Goal: Information Seeking & Learning: Find specific fact

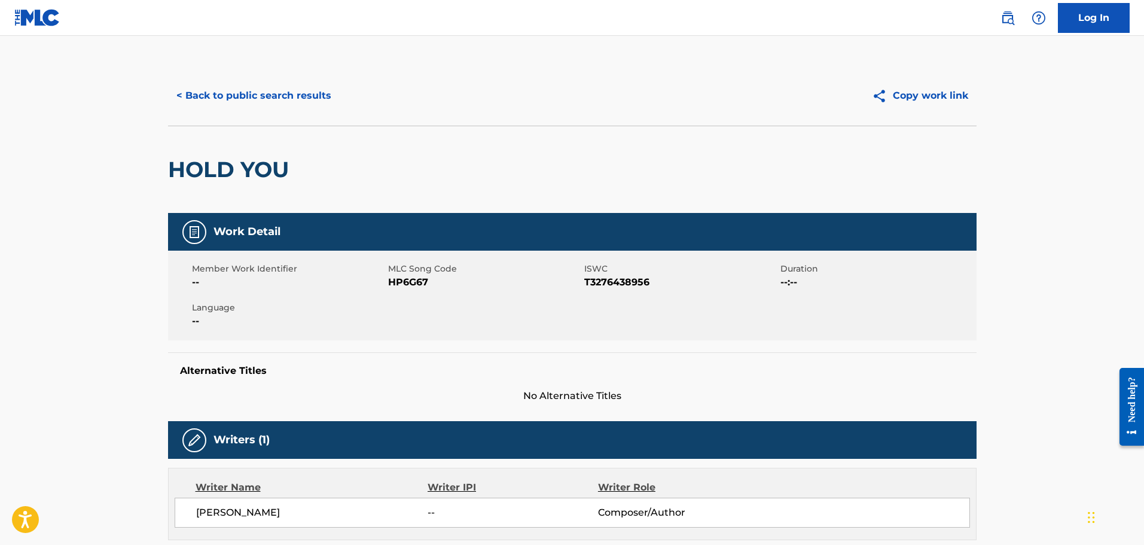
click at [255, 100] on button "< Back to public search results" at bounding box center [254, 96] width 172 height 30
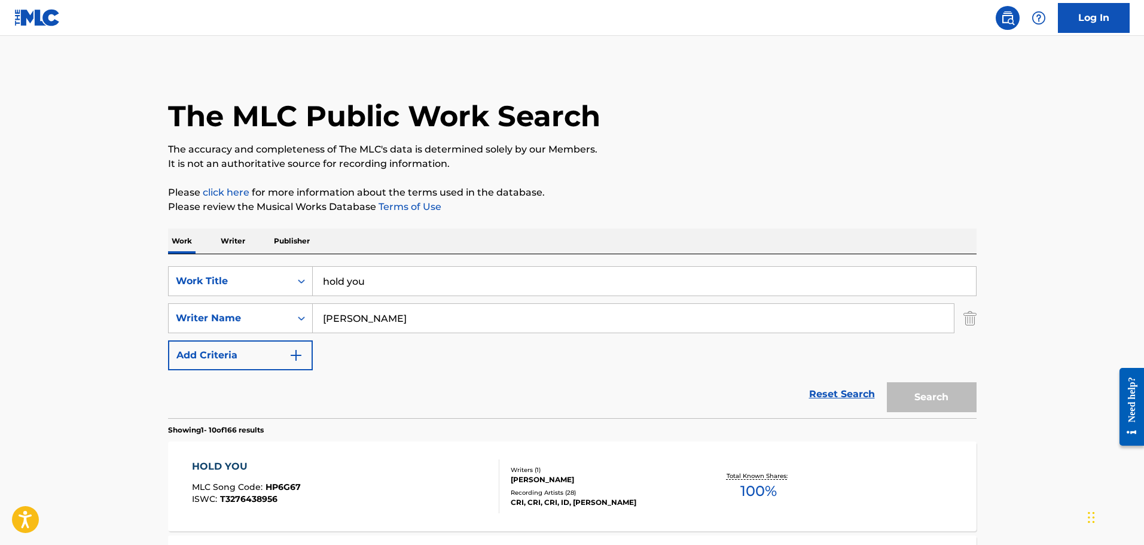
scroll to position [105, 0]
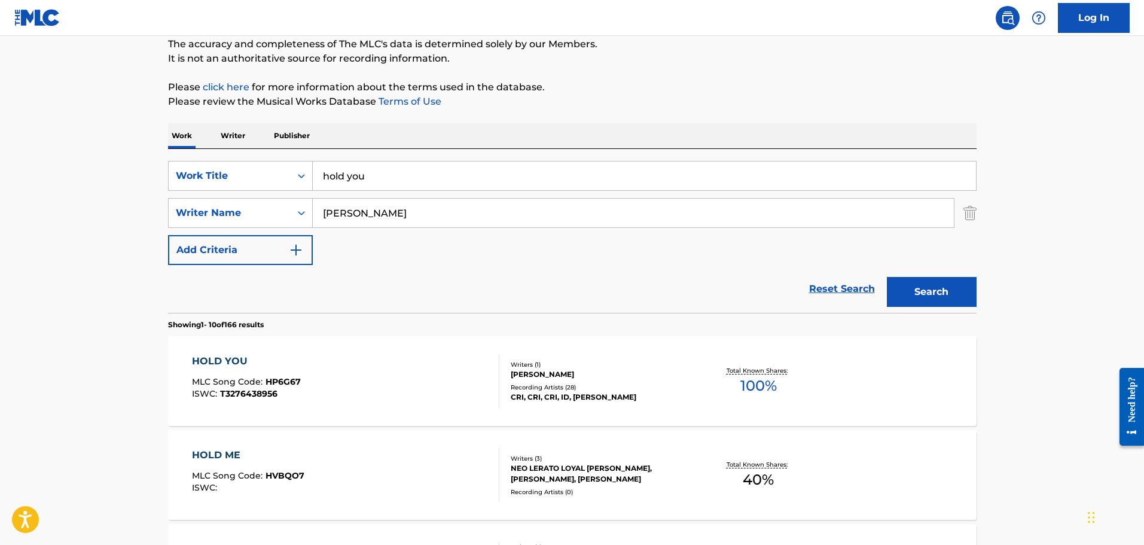
click at [222, 155] on div "SearchWithCriteriafddf33f5-a07d-4432-9b39-cbb0ba1ac125 Work Title hold you Sear…" at bounding box center [572, 231] width 808 height 164
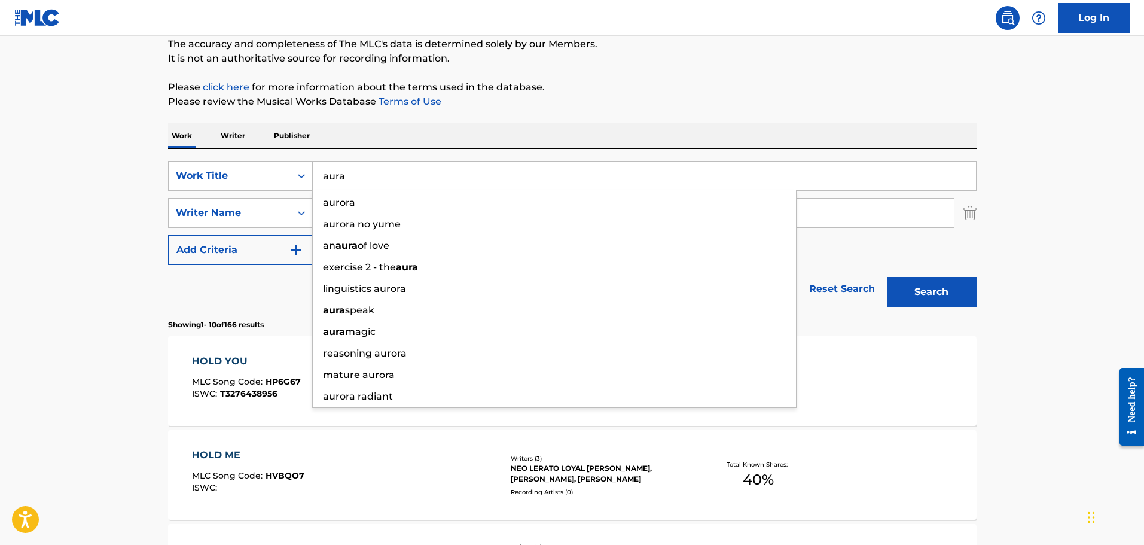
type input "aura"
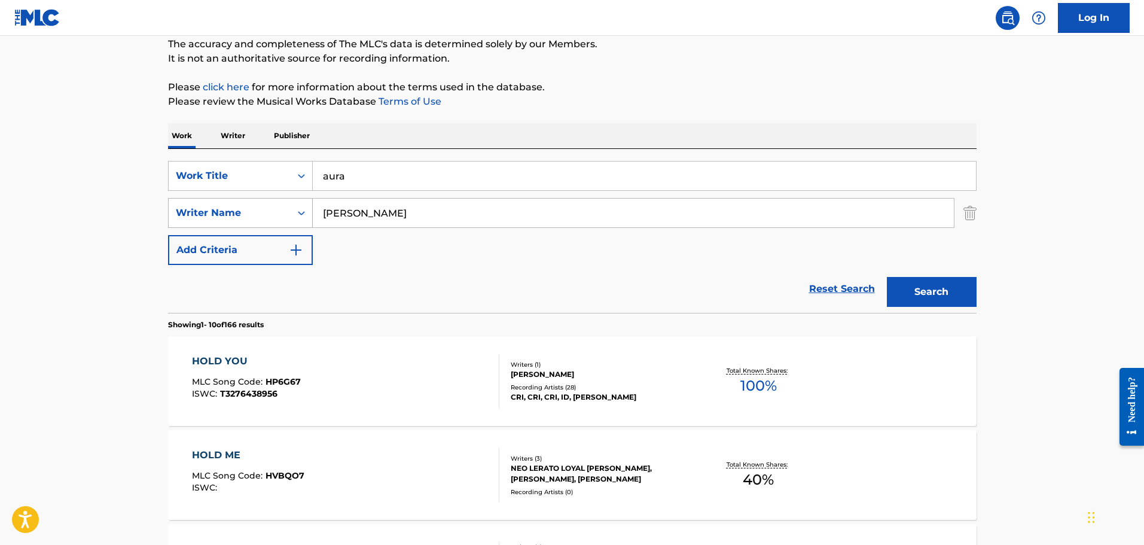
drag, startPoint x: 392, startPoint y: 213, endPoint x: 241, endPoint y: 204, distance: 150.9
click at [241, 204] on div "SearchWithCriteriab85a9acb-7f12-46d0-bc41-0f71005eba21 Writer Name [PERSON_NAME]" at bounding box center [572, 213] width 808 height 30
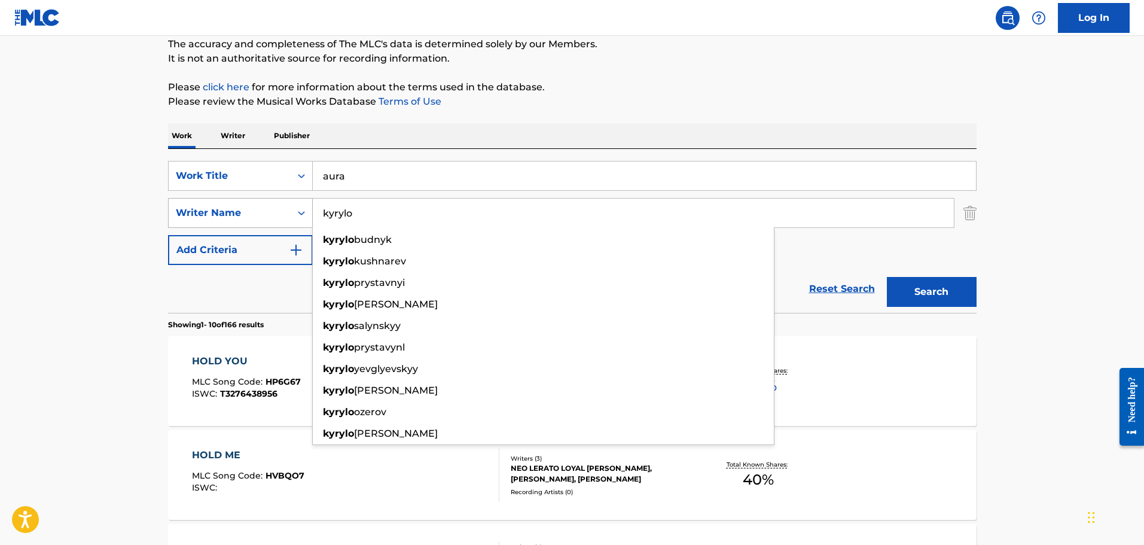
type input "kyrylo"
click at [886, 277] on button "Search" at bounding box center [931, 292] width 90 height 30
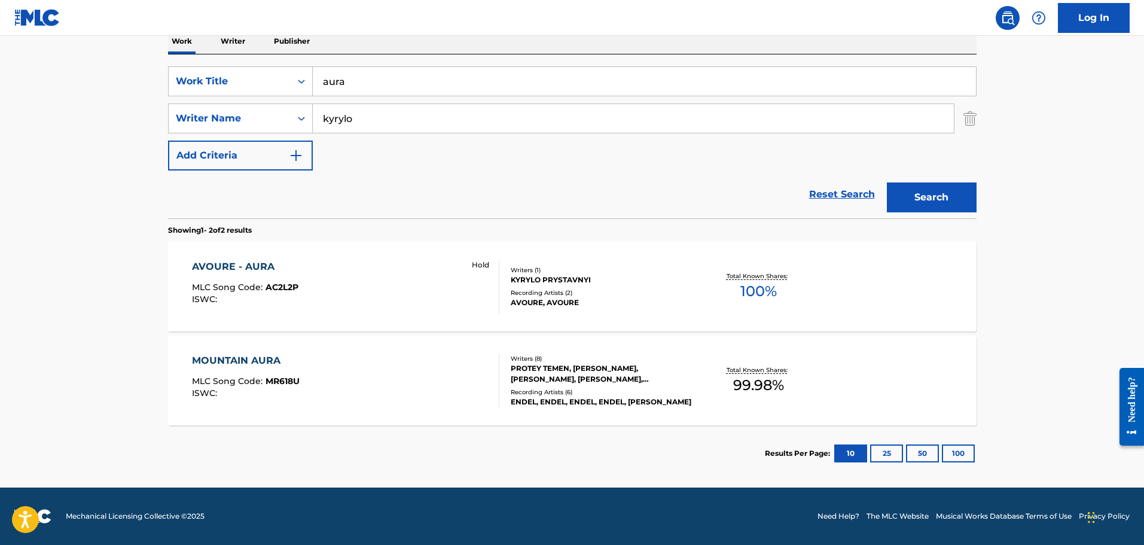
scroll to position [199, 0]
click at [274, 290] on span "AC2L2P" at bounding box center [281, 287] width 33 height 11
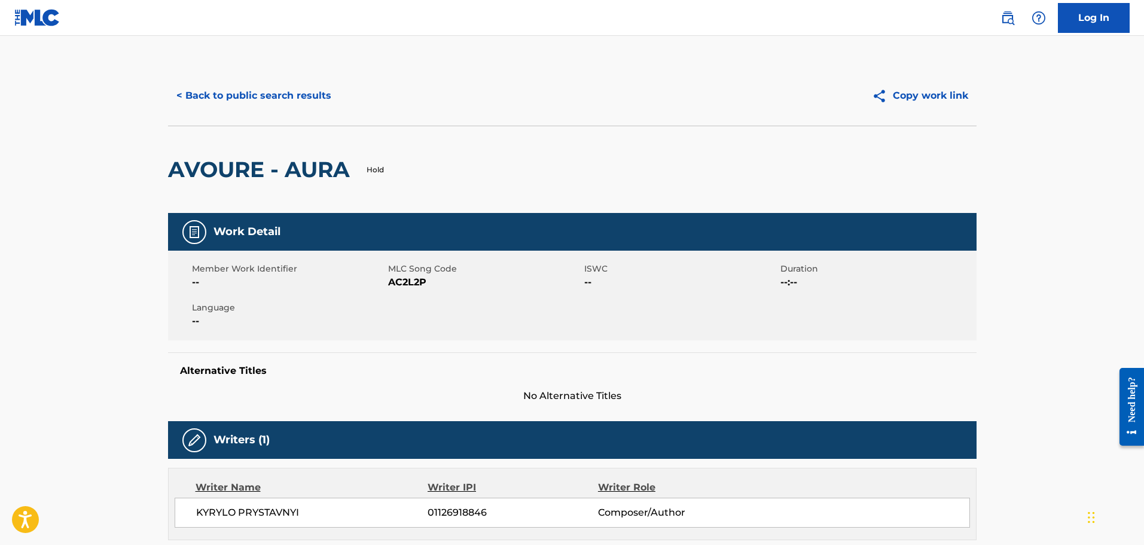
click at [391, 282] on span "AC2L2P" at bounding box center [484, 282] width 193 height 14
copy span "AC2L2P"
click at [242, 96] on button "< Back to public search results" at bounding box center [254, 96] width 172 height 30
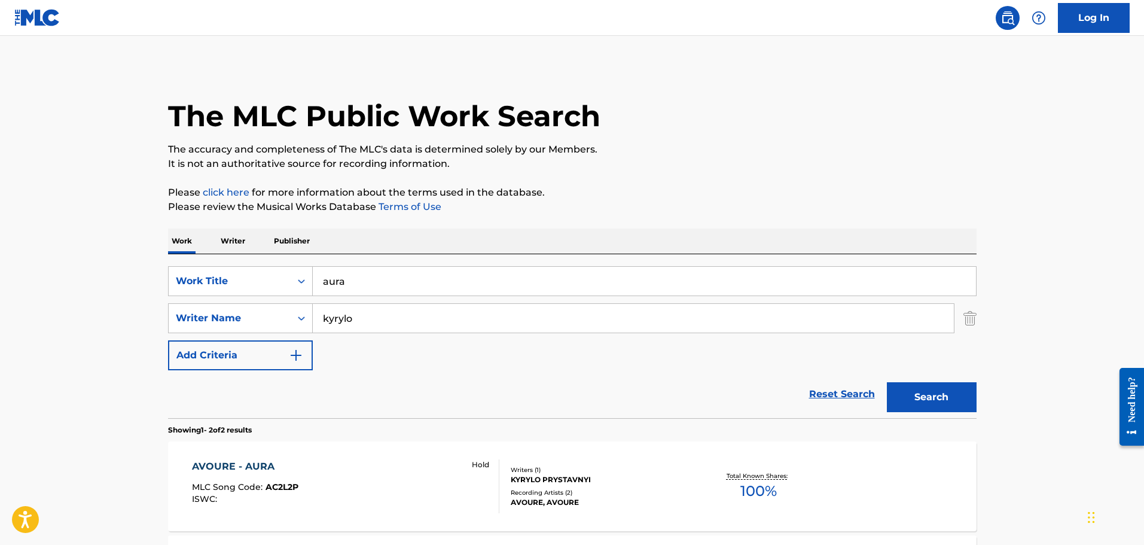
scroll to position [132, 0]
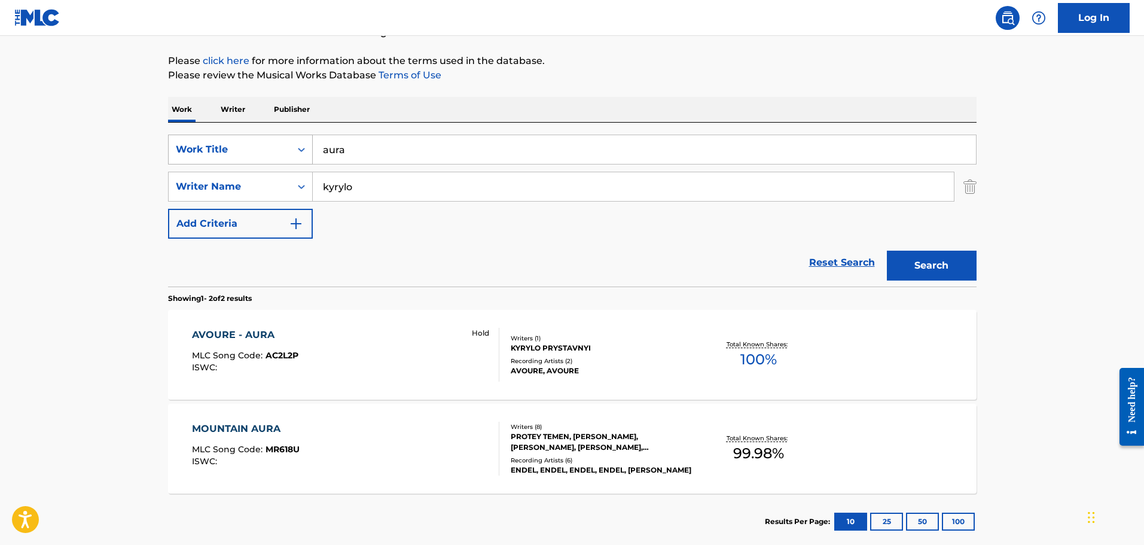
drag, startPoint x: 353, startPoint y: 151, endPoint x: 228, endPoint y: 135, distance: 126.0
click at [228, 135] on div "SearchWithCriteriafddf33f5-a07d-4432-9b39-cbb0ba1ac125 Work Title aura" at bounding box center [572, 149] width 808 height 30
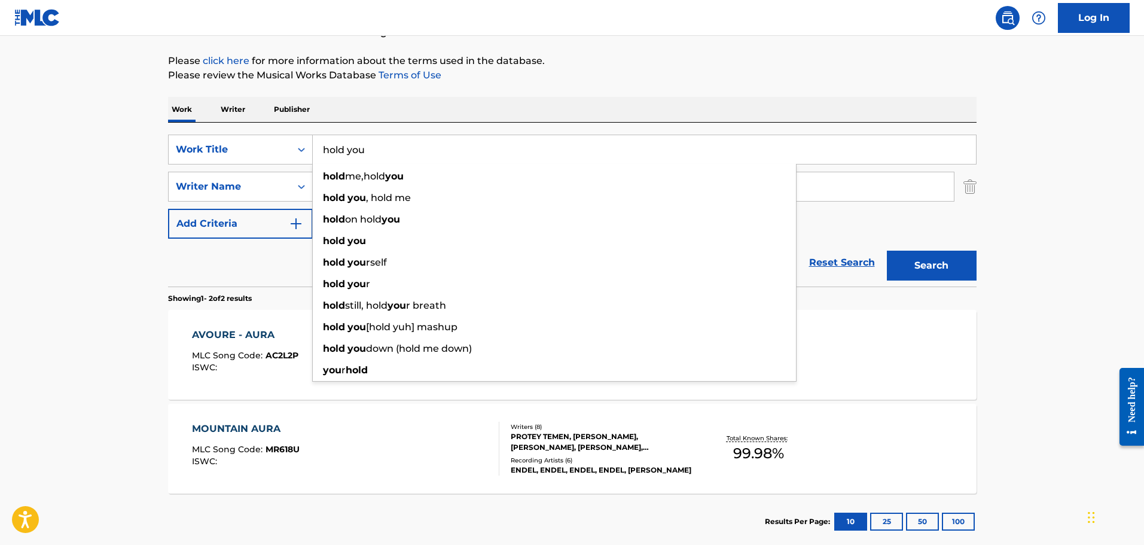
type input "hold you"
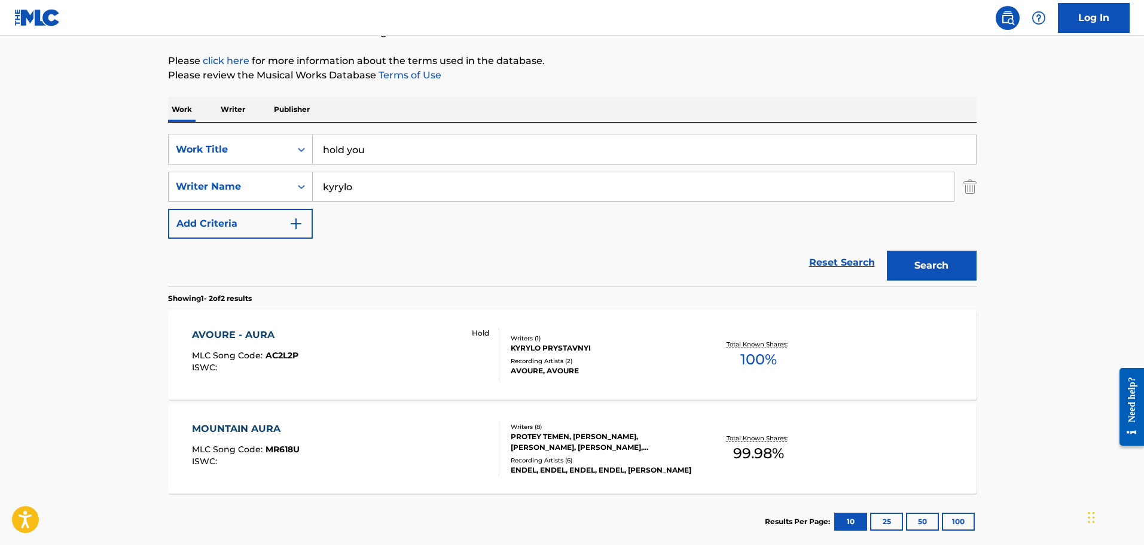
click at [83, 218] on main "The MLC Public Work Search The accuracy and completeness of The MLC's data is d…" at bounding box center [572, 229] width 1144 height 651
drag, startPoint x: 385, startPoint y: 182, endPoint x: 269, endPoint y: 157, distance: 118.5
click at [269, 157] on div "SearchWithCriteriafddf33f5-a07d-4432-9b39-cbb0ba1ac125 Work Title hold you Sear…" at bounding box center [572, 186] width 808 height 104
type input "[PERSON_NAME]"
click at [886, 250] on button "Search" at bounding box center [931, 265] width 90 height 30
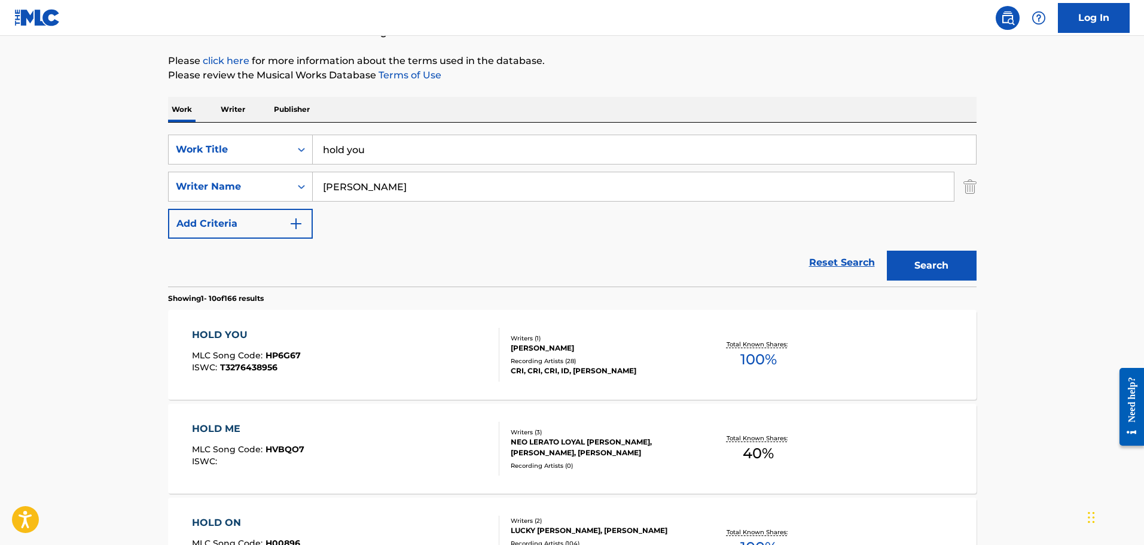
click at [234, 332] on div "HOLD YOU" at bounding box center [246, 335] width 109 height 14
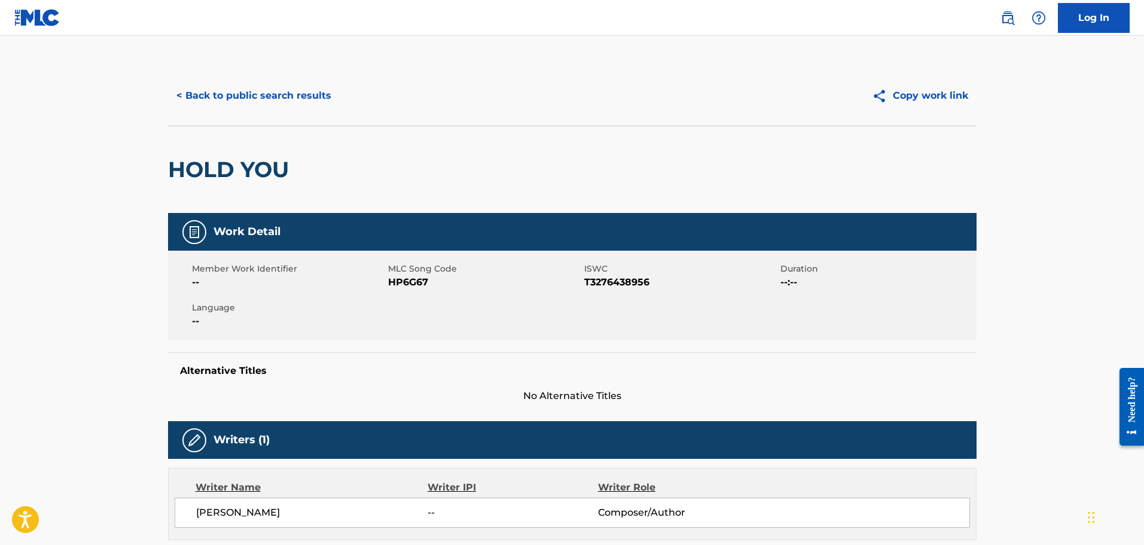
click at [406, 280] on span "HP6G67" at bounding box center [484, 282] width 193 height 14
copy span "HP6G67"
